Goal: Information Seeking & Learning: Learn about a topic

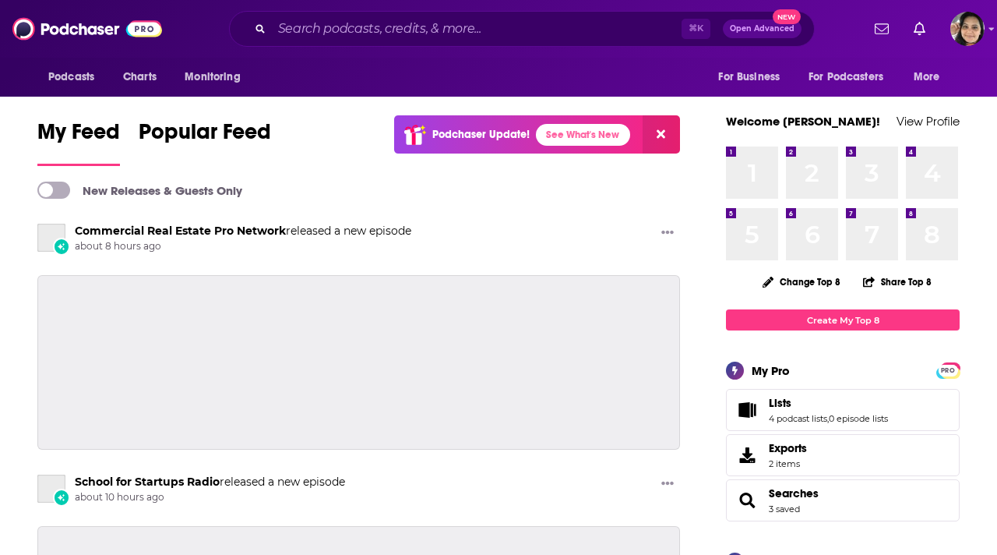
click at [387, 30] on input "Search podcasts, credits, & more..." at bounding box center [477, 28] width 410 height 25
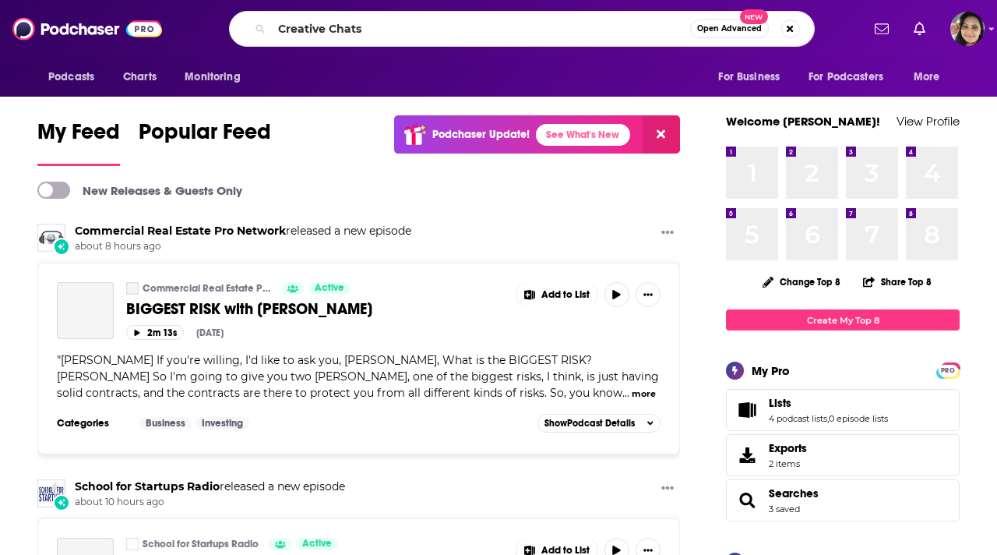
type input "Creative Chats"
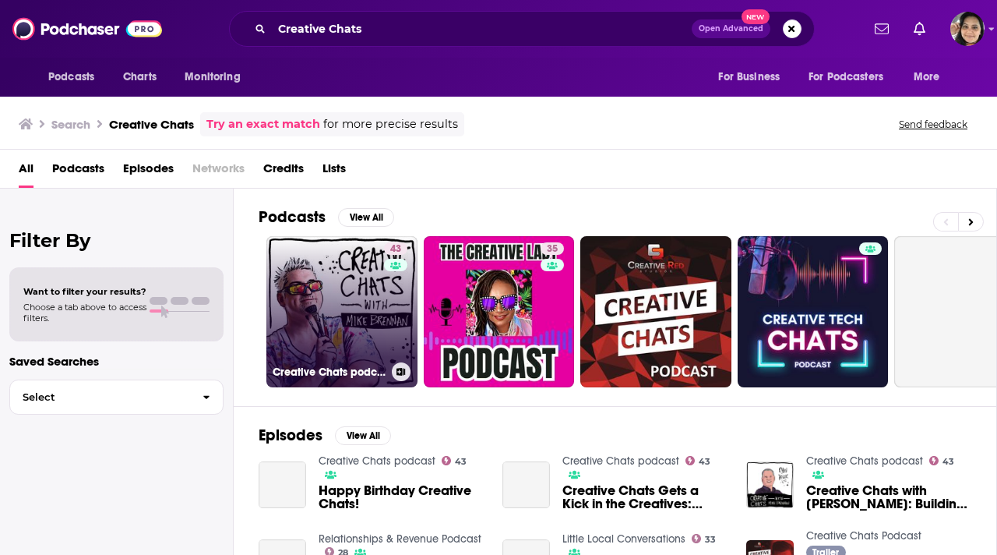
click at [333, 309] on link "43 Creative Chats podcast" at bounding box center [341, 311] width 151 height 151
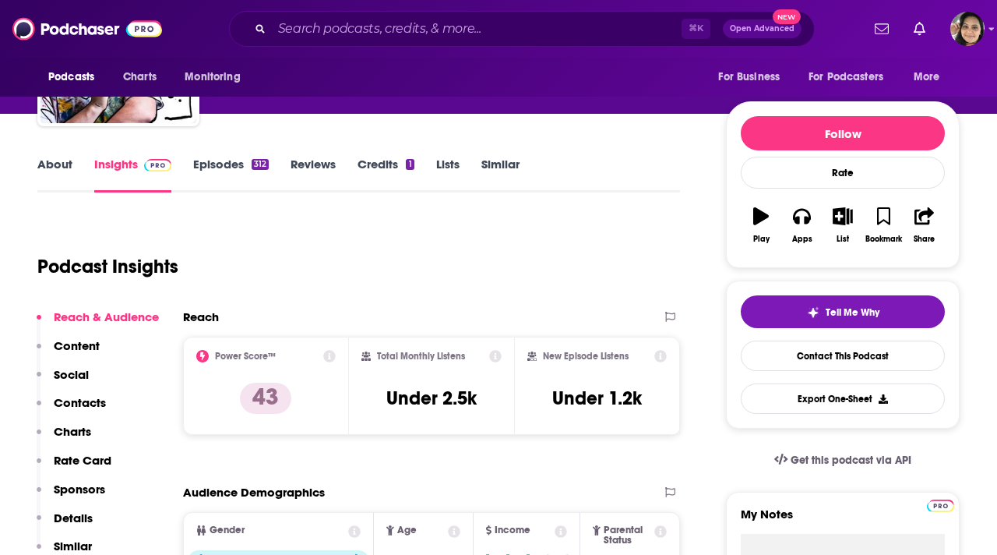
scroll to position [3, 0]
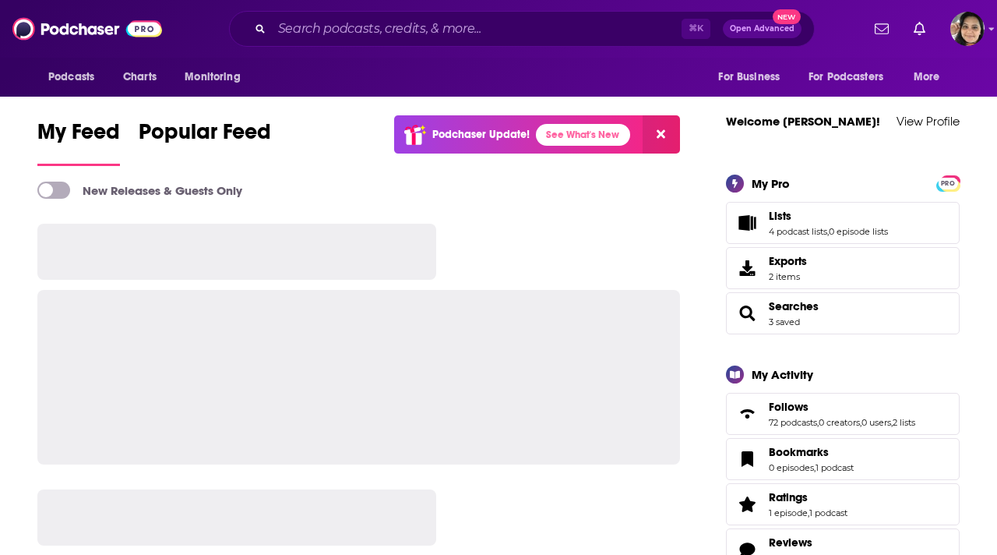
click at [316, 30] on input "Search podcasts, credits, & more..." at bounding box center [477, 28] width 410 height 25
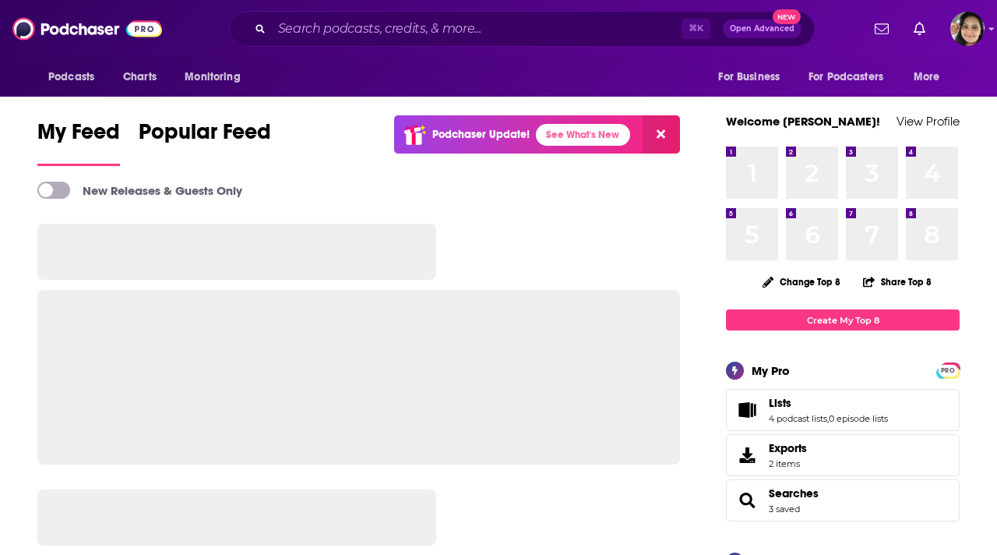
click at [337, 29] on input "Search podcasts, credits, & more..." at bounding box center [477, 28] width 410 height 25
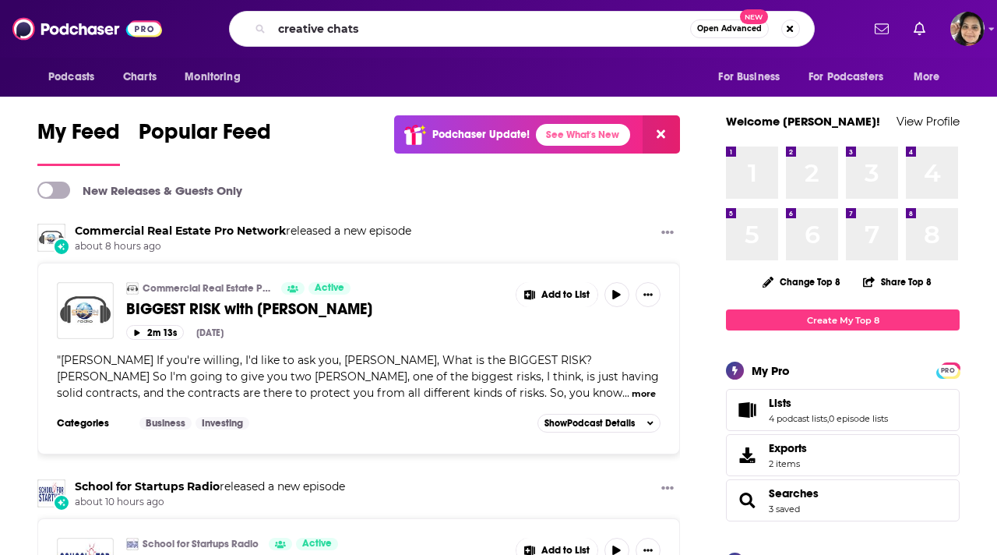
type input "creative chats"
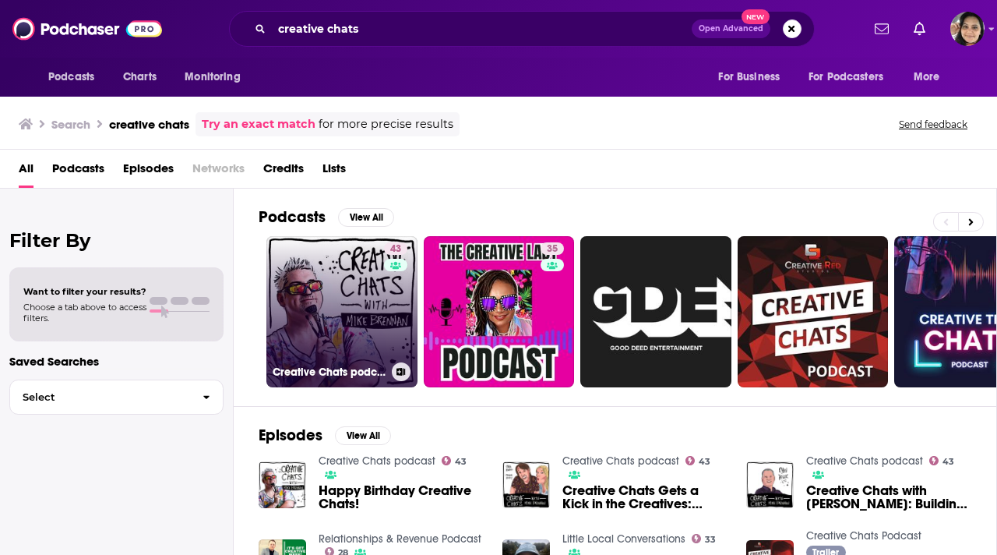
click at [351, 302] on link "43 Creative Chats podcast" at bounding box center [341, 311] width 151 height 151
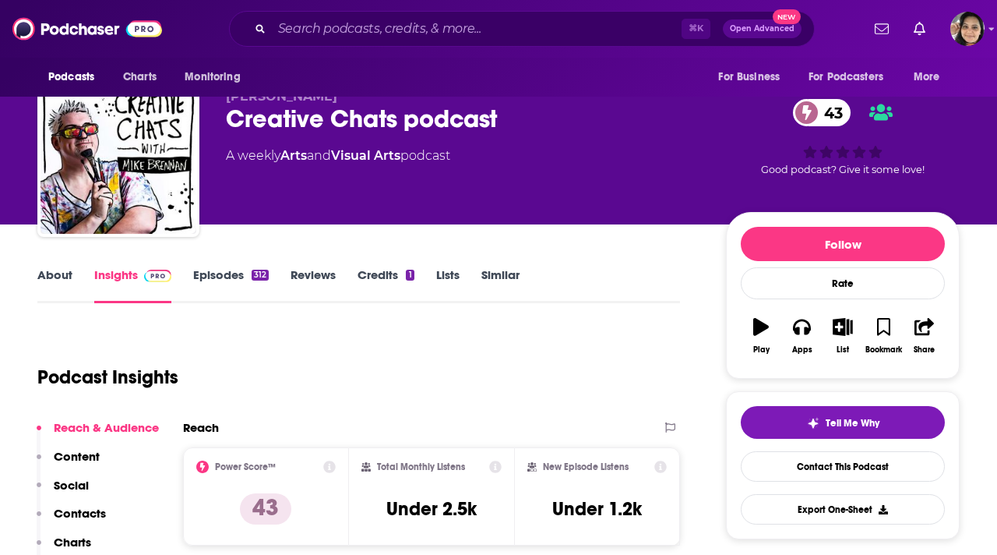
scroll to position [108, 0]
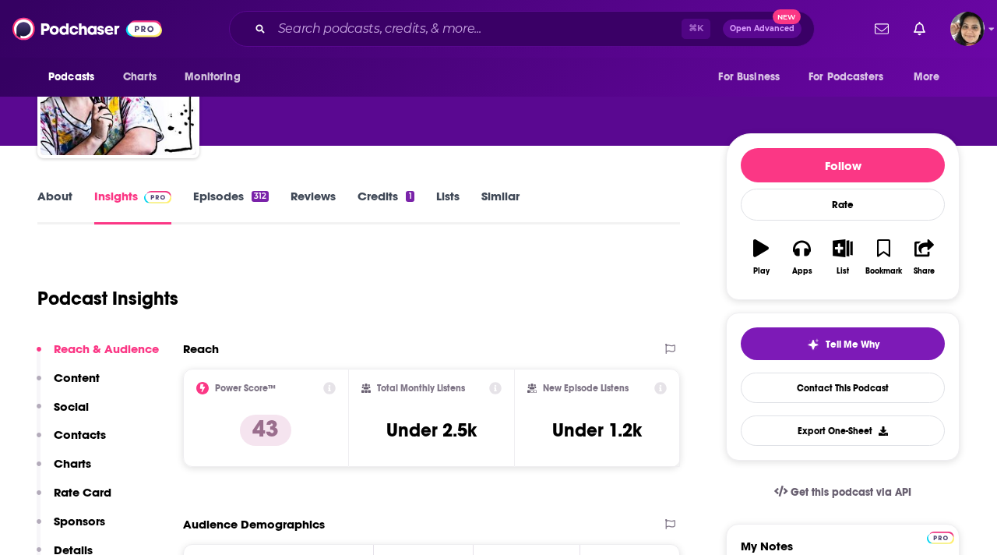
click at [50, 196] on link "About" at bounding box center [54, 206] width 35 height 36
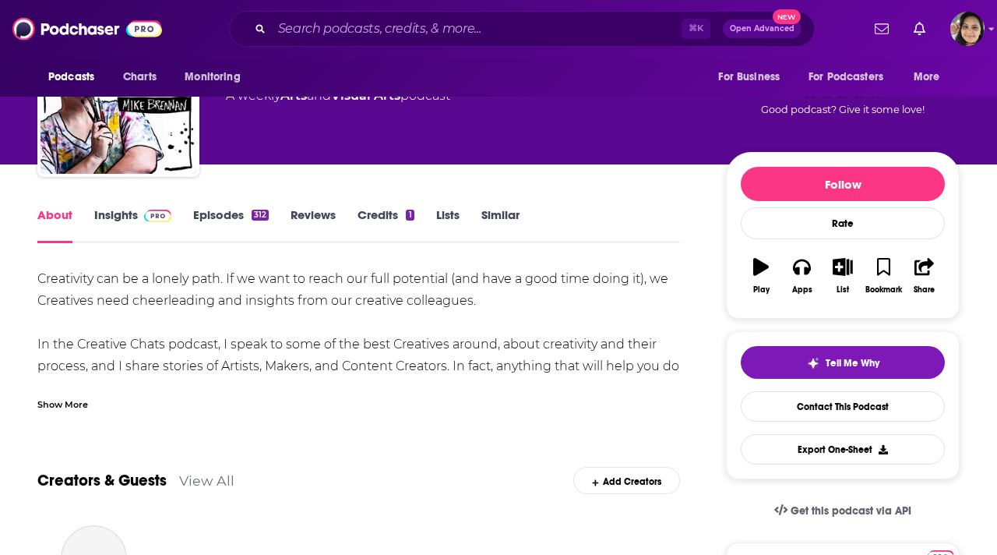
scroll to position [122, 0]
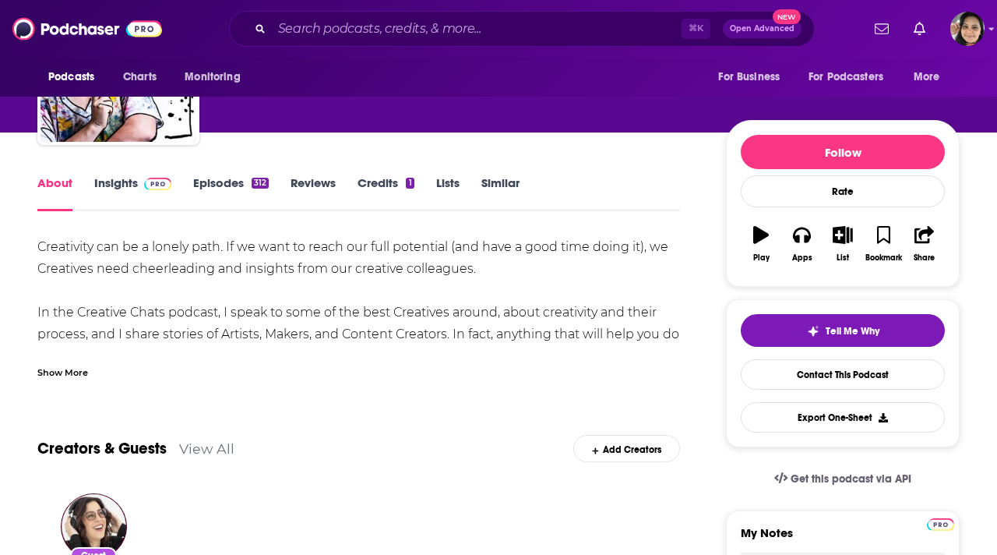
click at [57, 375] on div "Show More" at bounding box center [62, 371] width 51 height 15
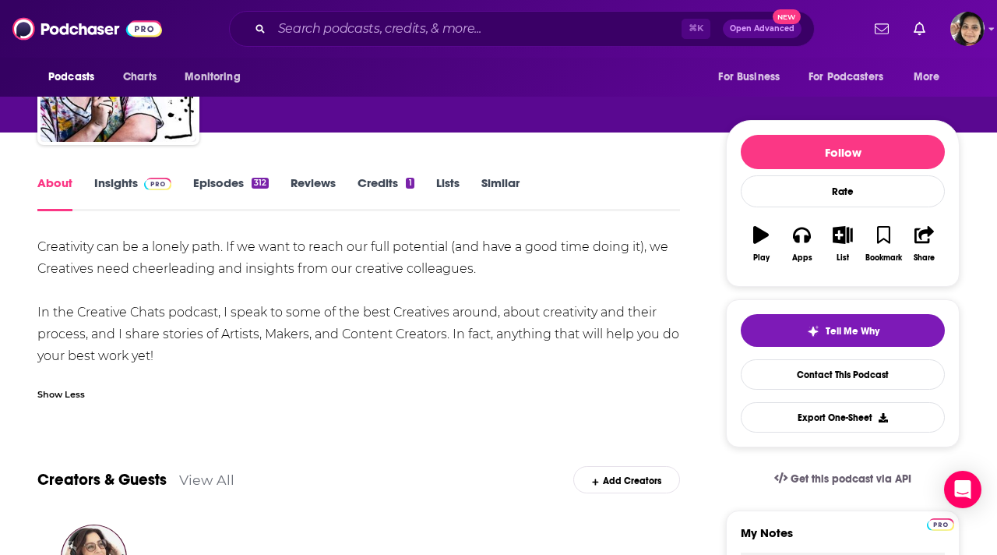
drag, startPoint x: 195, startPoint y: 357, endPoint x: 29, endPoint y: 251, distance: 196.8
copy div "Creativity can be a lonely path. If we want to reach our full potential (and ha…"
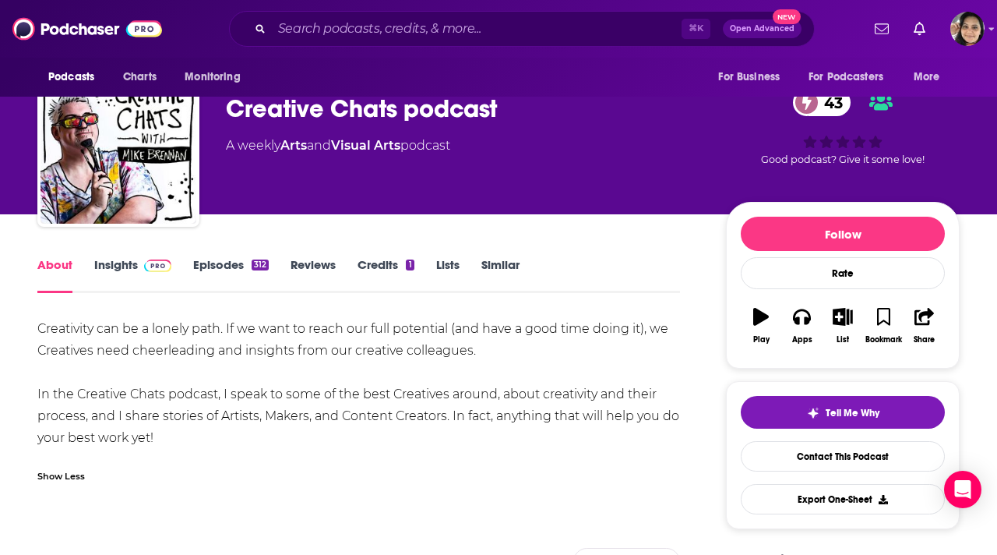
scroll to position [42, 0]
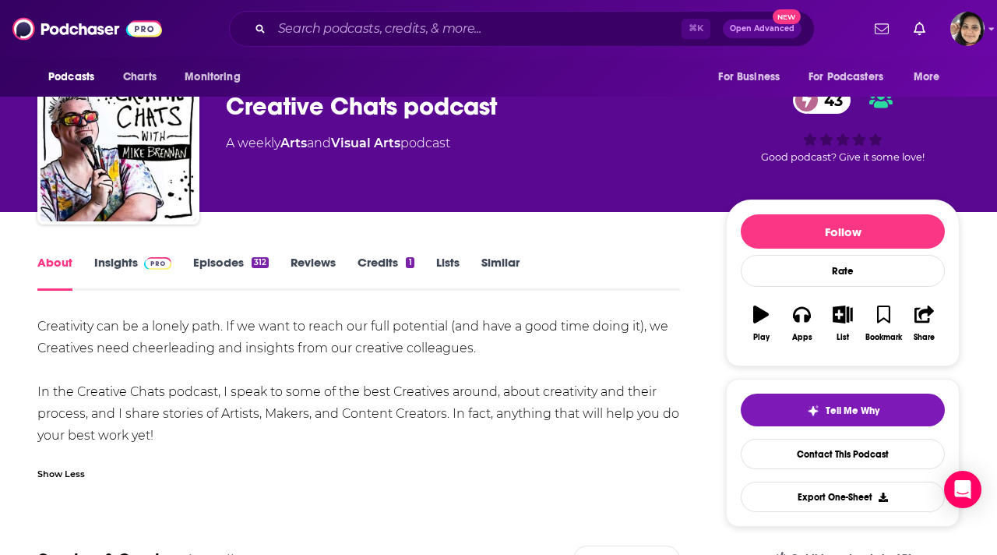
click at [237, 261] on link "Episodes 312" at bounding box center [231, 273] width 76 height 36
